Goal: Transaction & Acquisition: Register for event/course

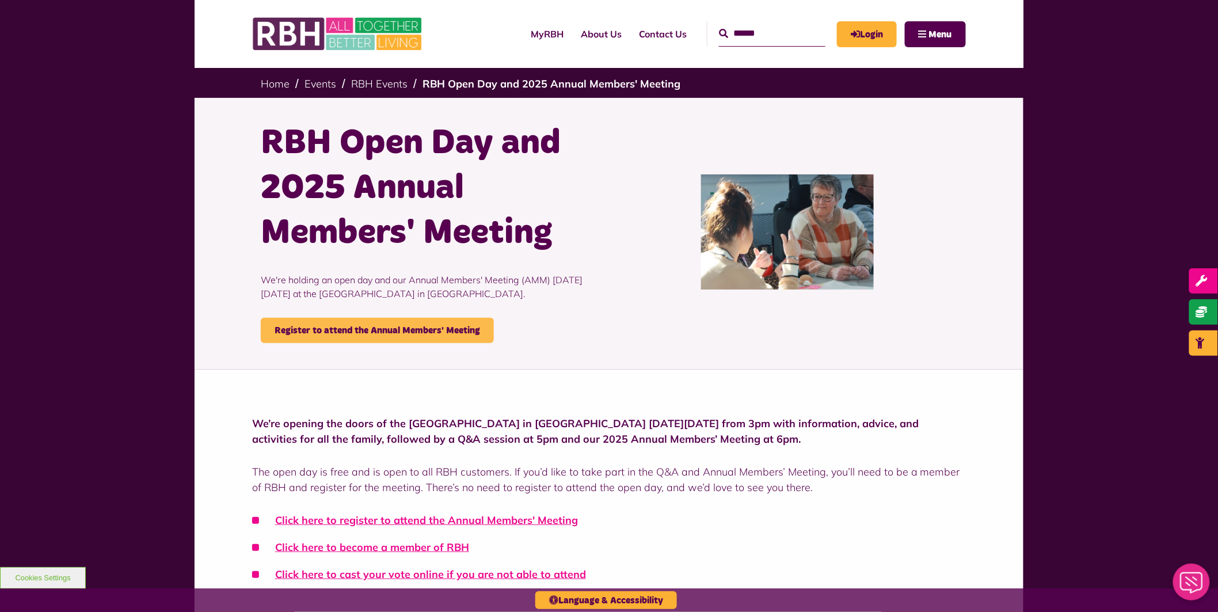
click at [430, 338] on link "Register to attend the Annual Members' Meeting" at bounding box center [377, 330] width 233 height 25
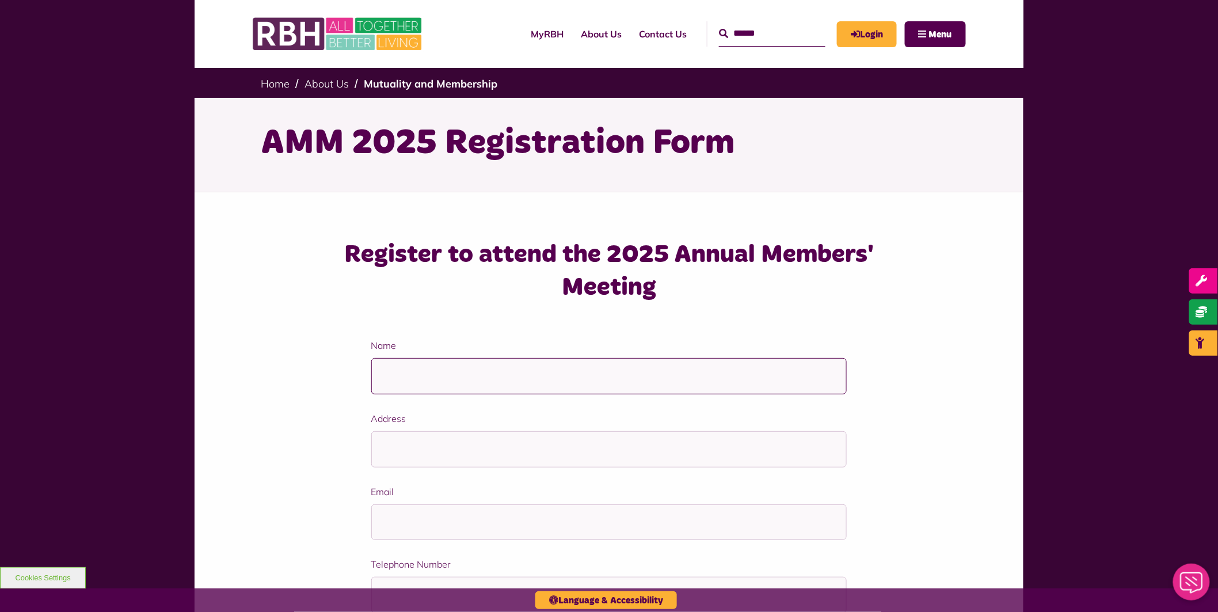
click at [439, 387] on input "Name" at bounding box center [609, 376] width 476 height 36
type input "**********"
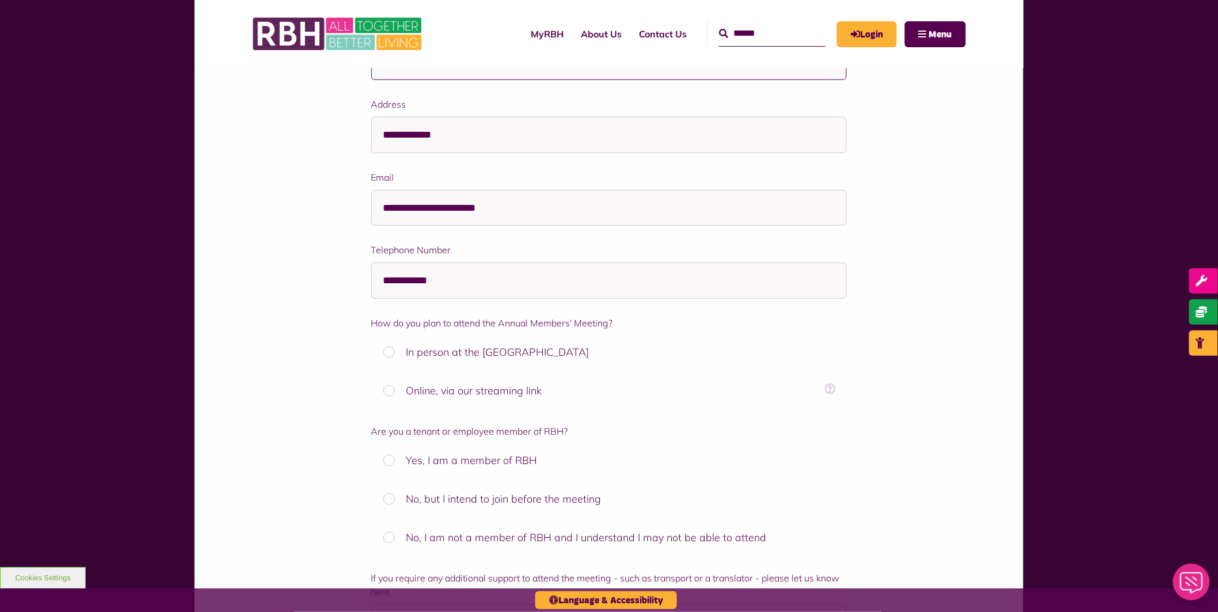
scroll to position [341, 0]
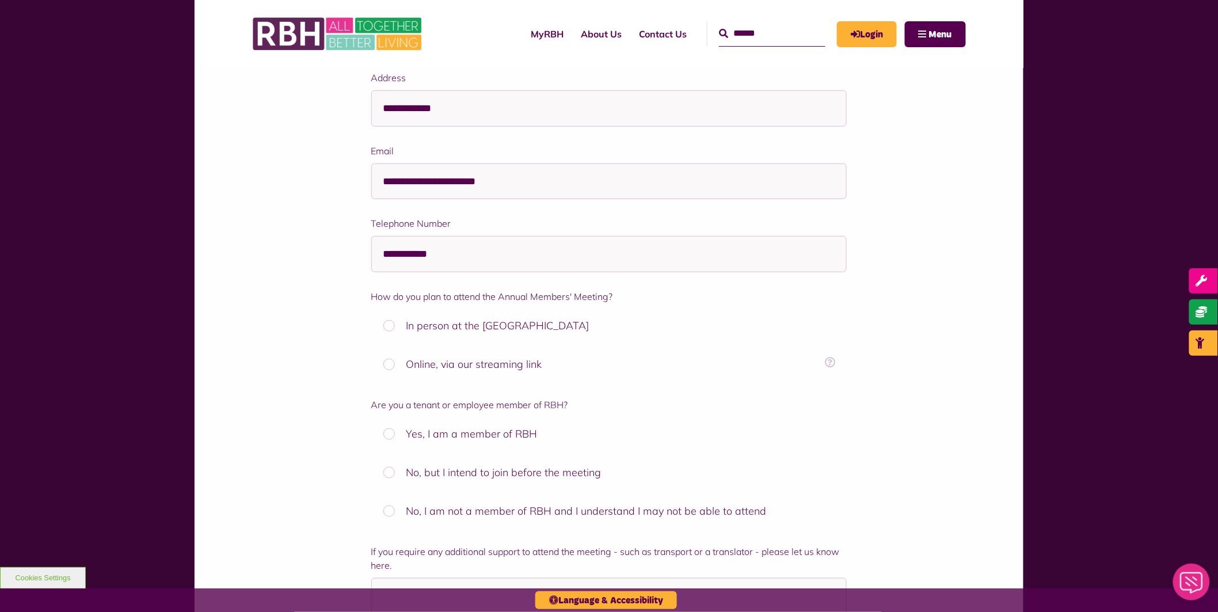
click at [490, 328] on label "In person at the Strand Community Hub" at bounding box center [609, 325] width 476 height 33
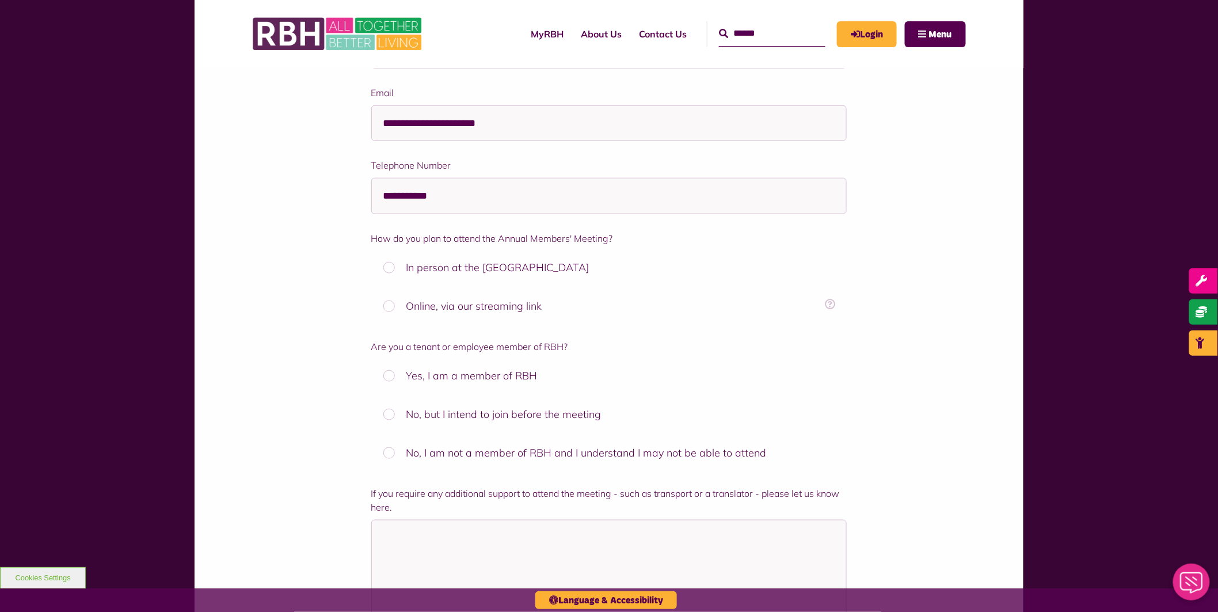
scroll to position [511, 0]
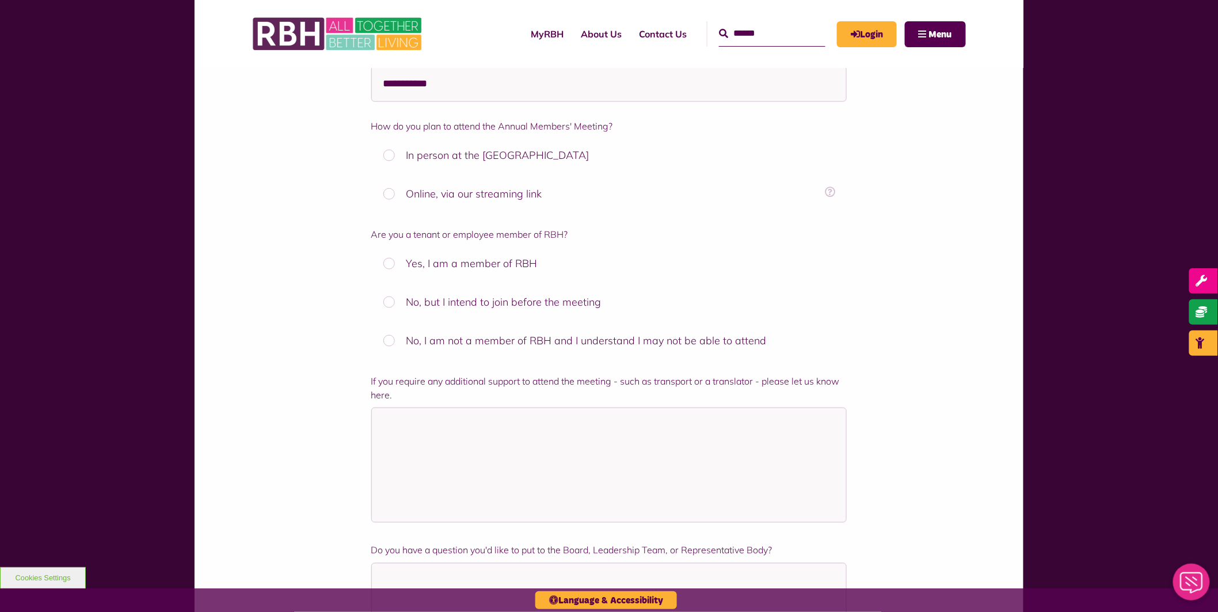
click at [495, 262] on label "Yes, I am a member of RBH" at bounding box center [609, 263] width 476 height 33
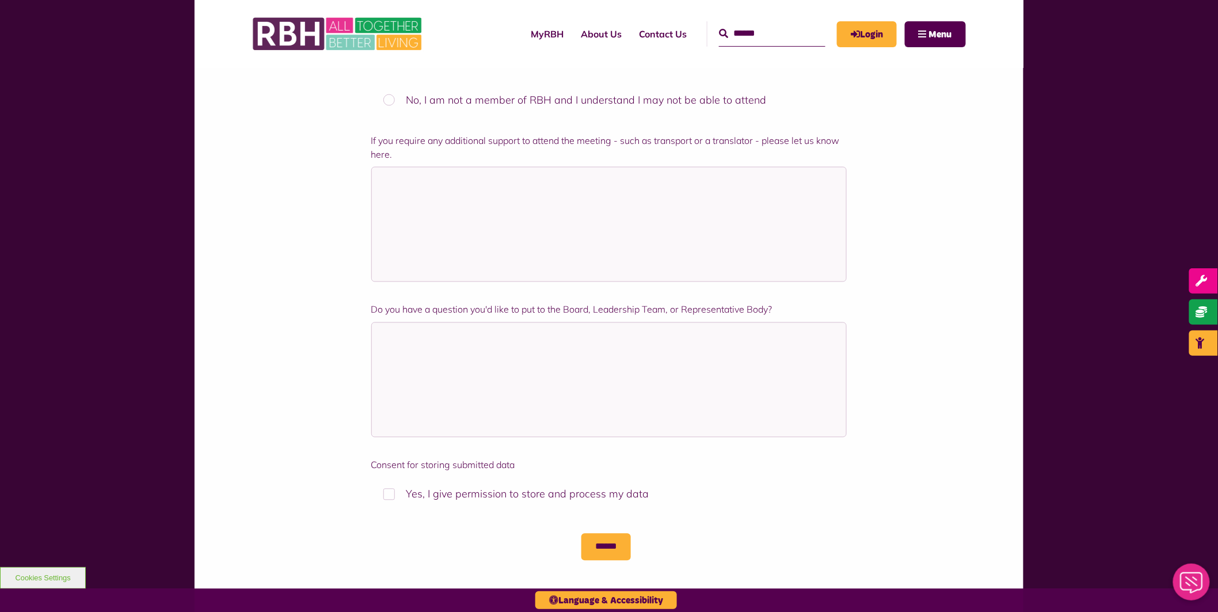
scroll to position [767, 0]
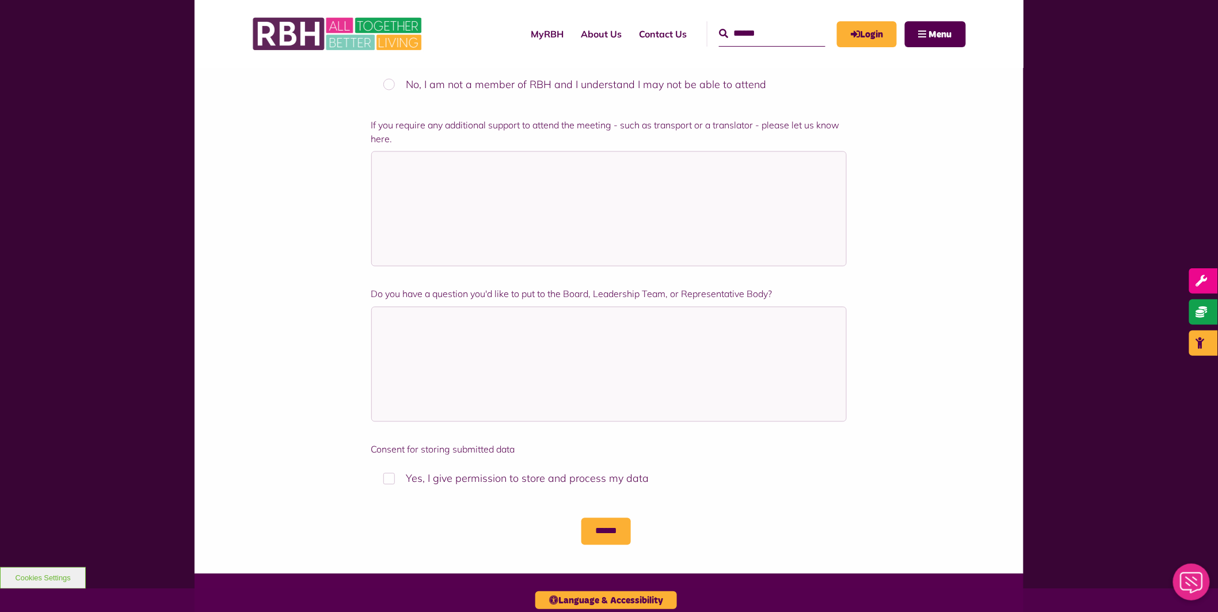
click at [392, 480] on label "Yes, I give permission to store and process my data" at bounding box center [609, 478] width 476 height 33
click at [442, 341] on textarea "Do you have a question you'd like to put to the Board, Leadership Team, or Repr…" at bounding box center [609, 364] width 476 height 115
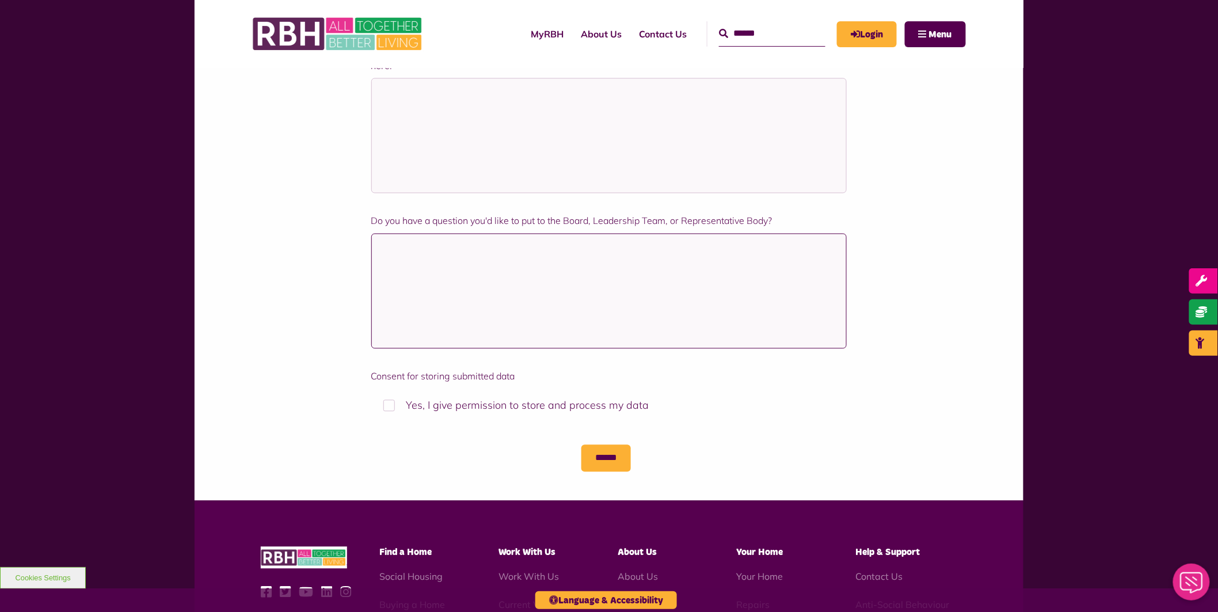
scroll to position [852, 0]
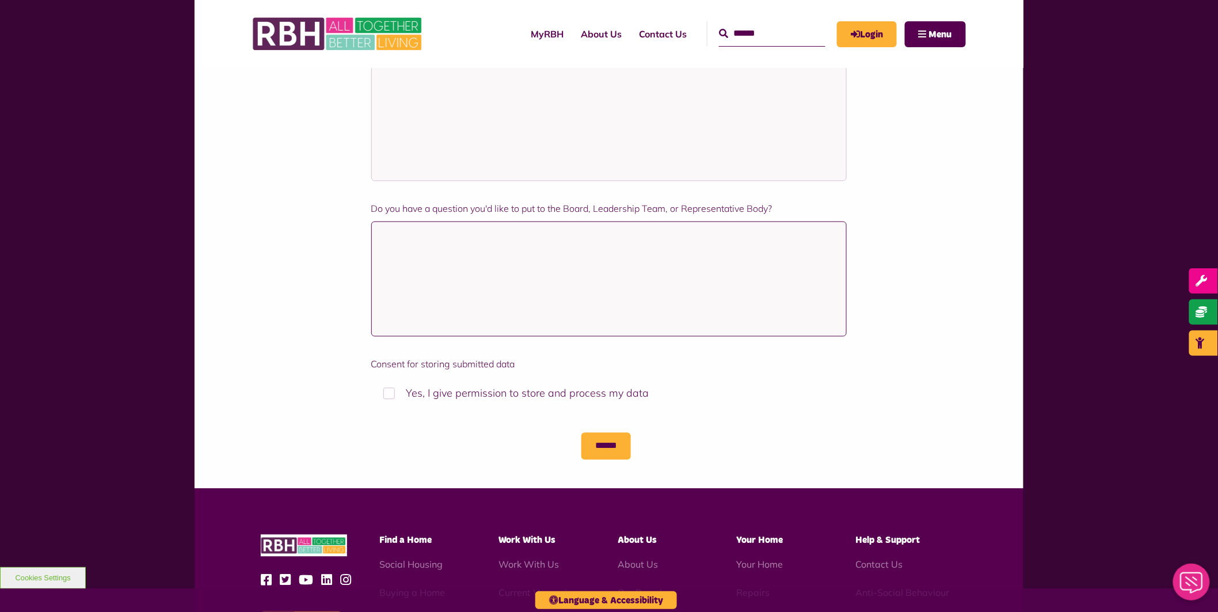
click at [610, 272] on textarea "Do you have a question you'd like to put to the Board, Leadership Team, or Repr…" at bounding box center [609, 279] width 476 height 115
click at [455, 253] on textarea "Do you have a question you'd like to put to the Board, Leadership Team, or Repr…" at bounding box center [609, 279] width 476 height 115
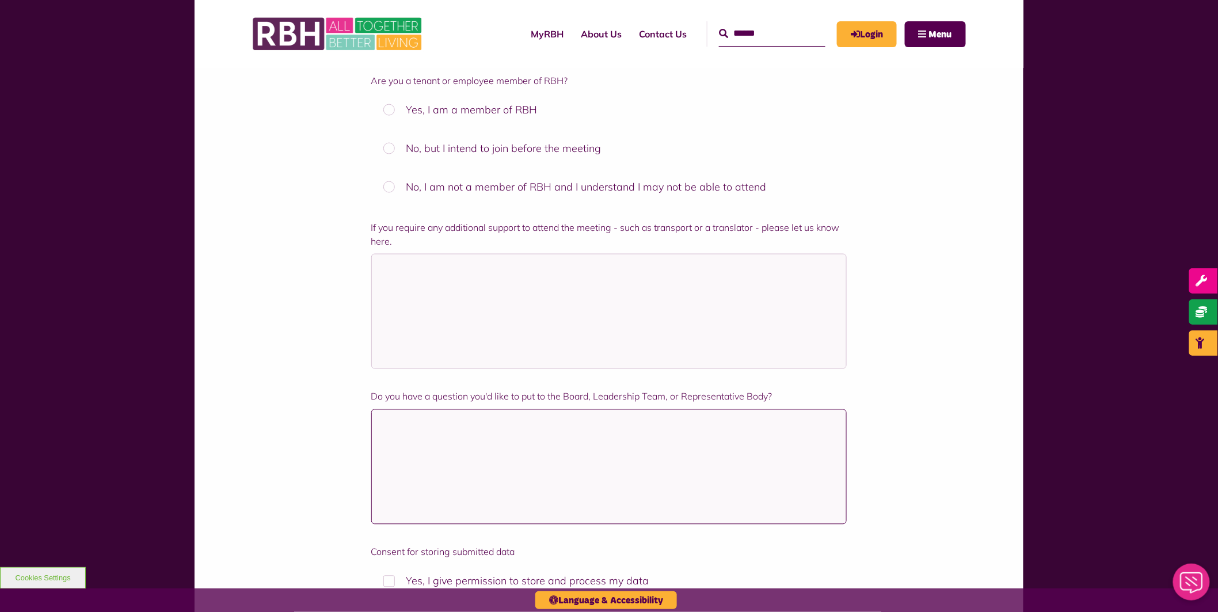
scroll to position [767, 0]
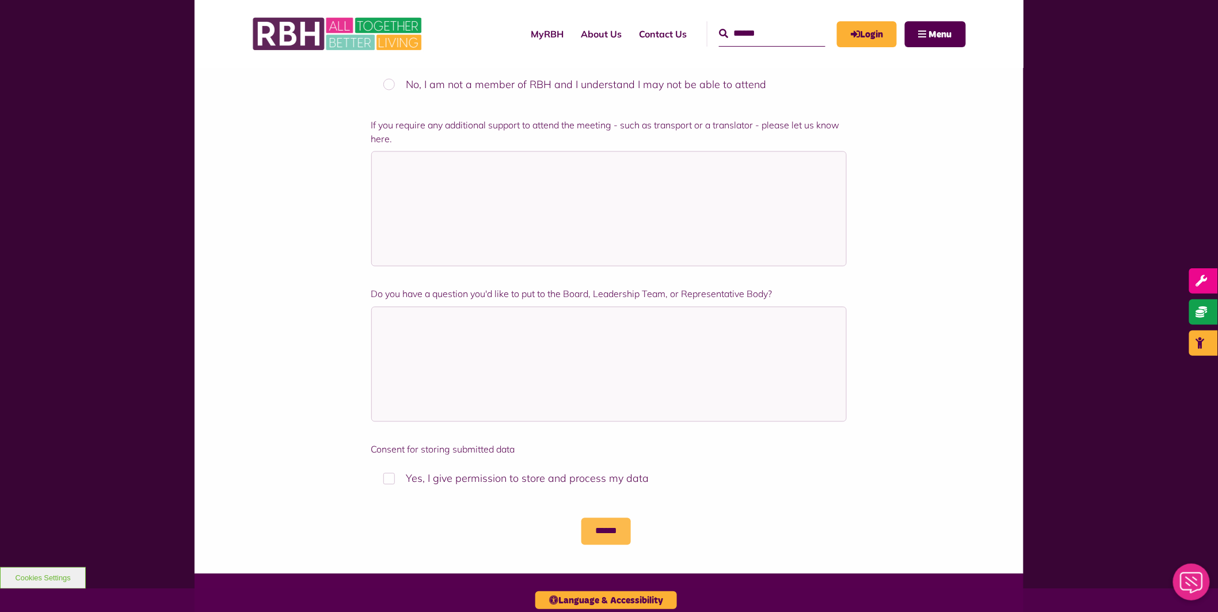
click at [608, 532] on input "******" at bounding box center [605, 531] width 49 height 26
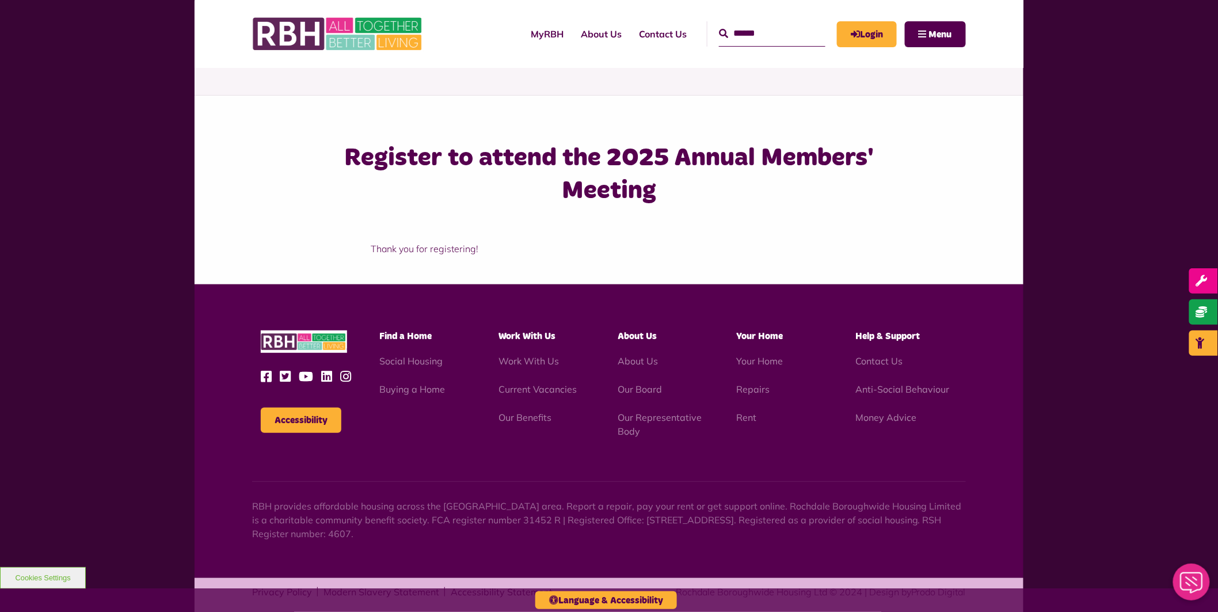
scroll to position [100, 0]
